Goal: Task Accomplishment & Management: Use online tool/utility

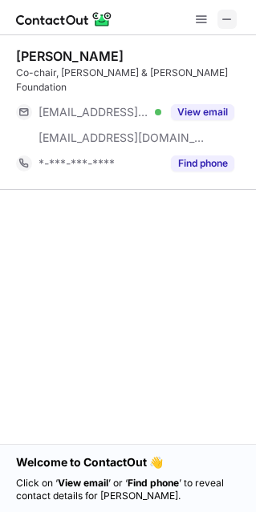
click at [232, 21] on span at bounding box center [227, 19] width 13 height 13
